Goal: Transaction & Acquisition: Purchase product/service

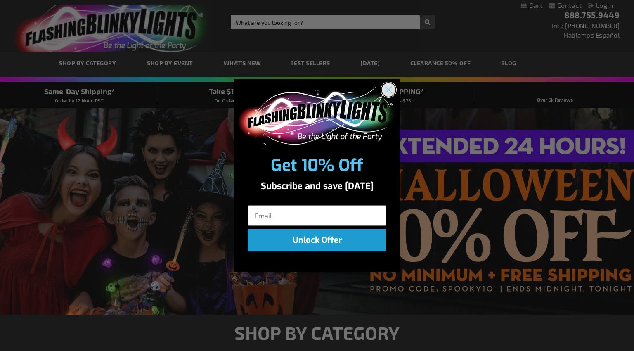
click at [391, 85] on circle "Close dialog" at bounding box center [389, 90] width 14 height 14
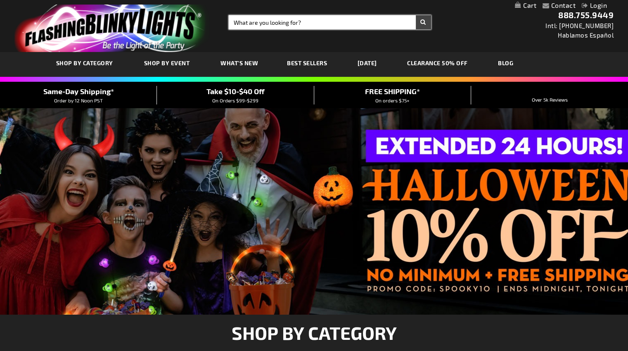
click at [289, 22] on input "Search" at bounding box center [330, 22] width 202 height 14
click at [293, 21] on input "g" at bounding box center [330, 22] width 202 height 14
type input "gold beads"
click at [416, 15] on button "Search" at bounding box center [423, 22] width 15 height 14
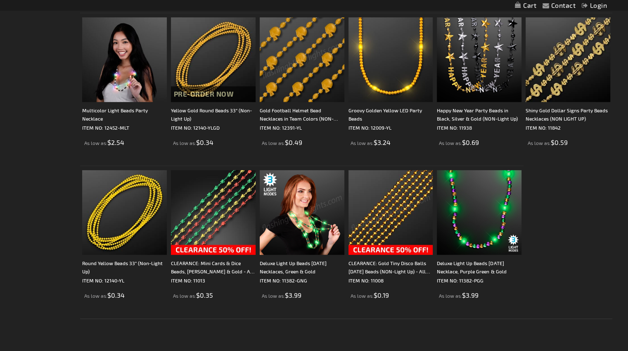
scroll to position [317, 0]
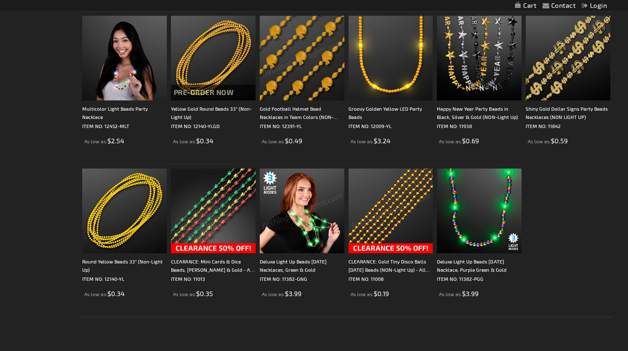
click at [388, 194] on img at bounding box center [390, 210] width 85 height 85
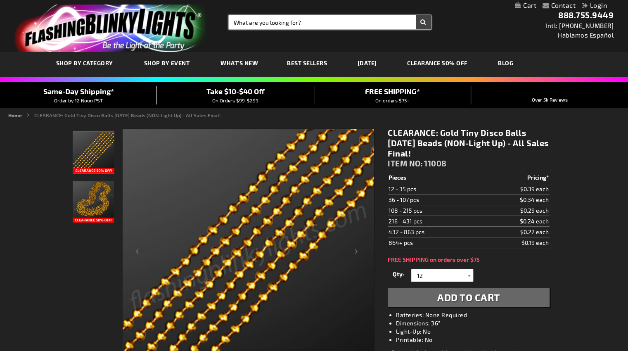
click at [317, 20] on input "Search" at bounding box center [330, 22] width 202 height 14
click at [269, 33] on div "Toggle Nav Search Search × Search 888.755.9449 Intl: 818-753-8303 Hablamos Espa…" at bounding box center [314, 26] width 628 height 52
click at [263, 18] on input "Search" at bounding box center [330, 22] width 202 height 14
type input "yellow beads"
click at [416, 15] on button "Search" at bounding box center [423, 22] width 15 height 14
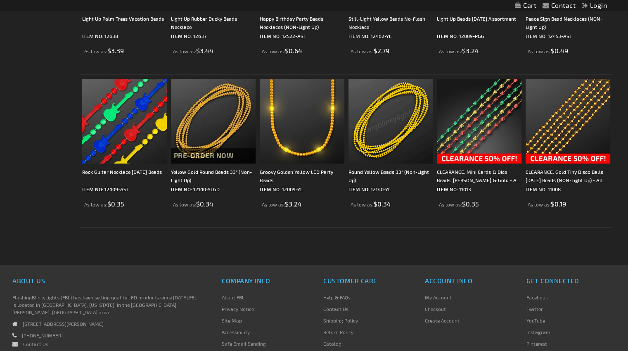
scroll to position [274, 0]
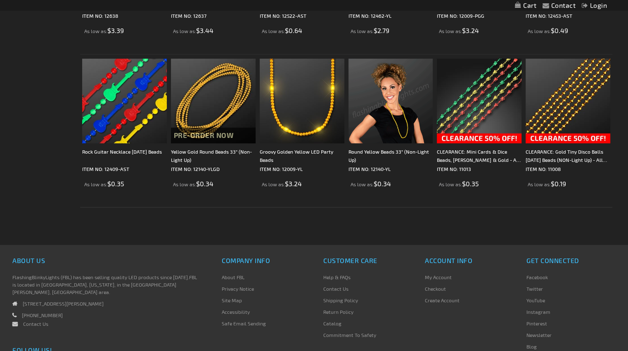
click at [383, 113] on img at bounding box center [390, 101] width 85 height 85
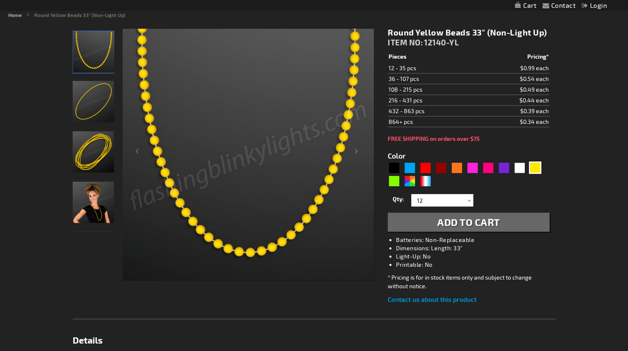
scroll to position [21, 0]
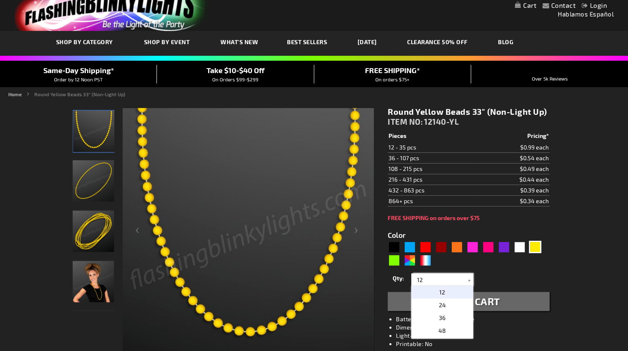
click at [428, 279] on input "12" at bounding box center [443, 279] width 60 height 12
type input "1"
type input "215"
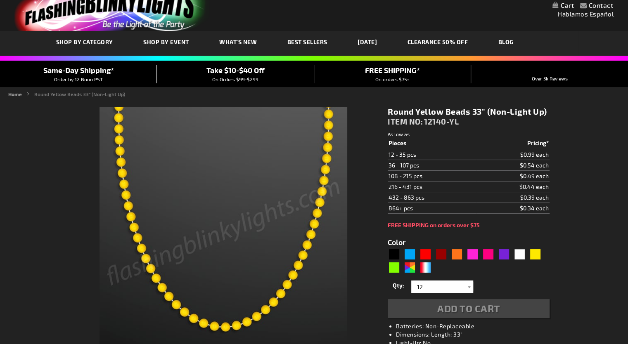
type input "5647"
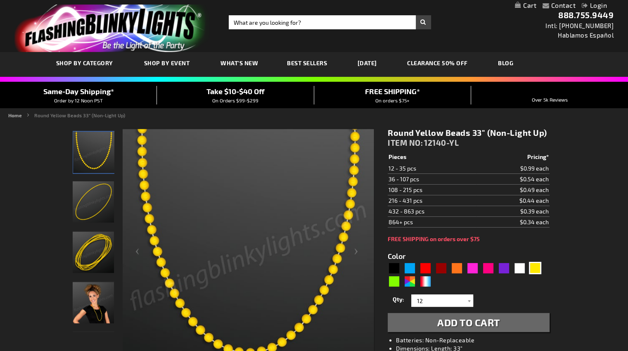
click at [527, 8] on link "My Cart" at bounding box center [525, 6] width 21 height 8
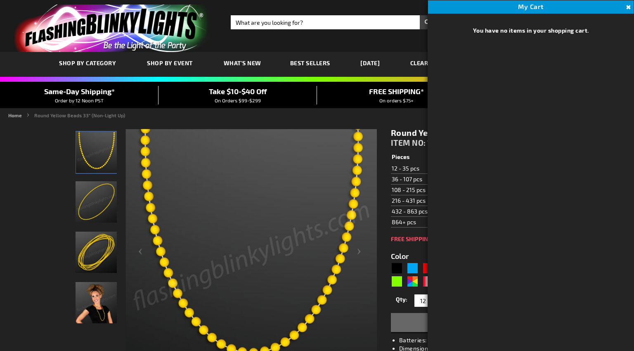
click at [371, 282] on div "Next" at bounding box center [360, 254] width 33 height 253
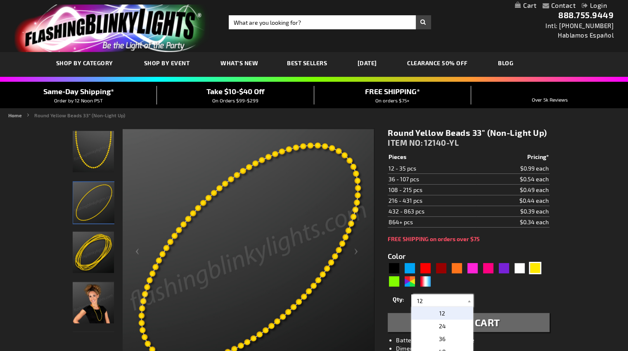
click at [438, 303] on input "12" at bounding box center [443, 300] width 60 height 12
type input "1"
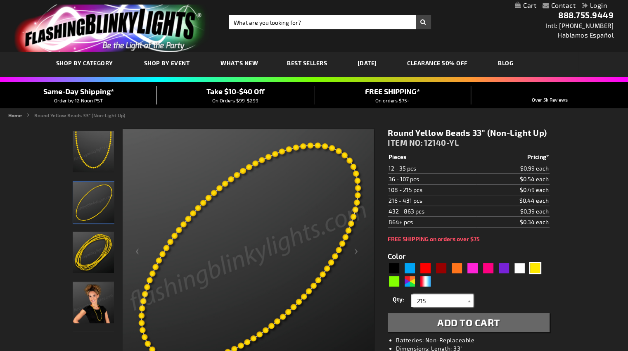
type input "215"
click at [481, 322] on span "Add to Cart" at bounding box center [468, 322] width 63 height 12
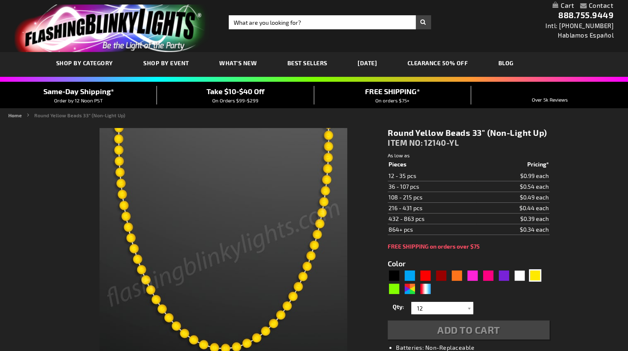
type input "5647"
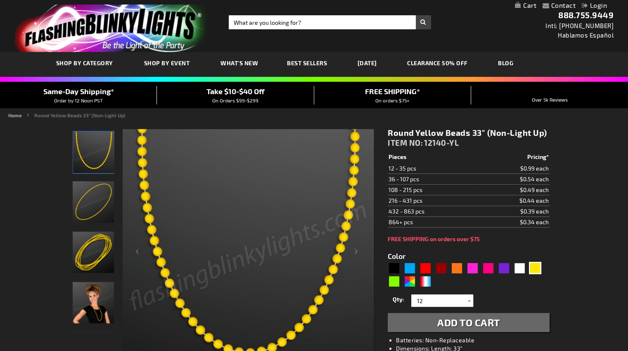
scroll to position [2, 0]
